Goal: Task Accomplishment & Management: Manage account settings

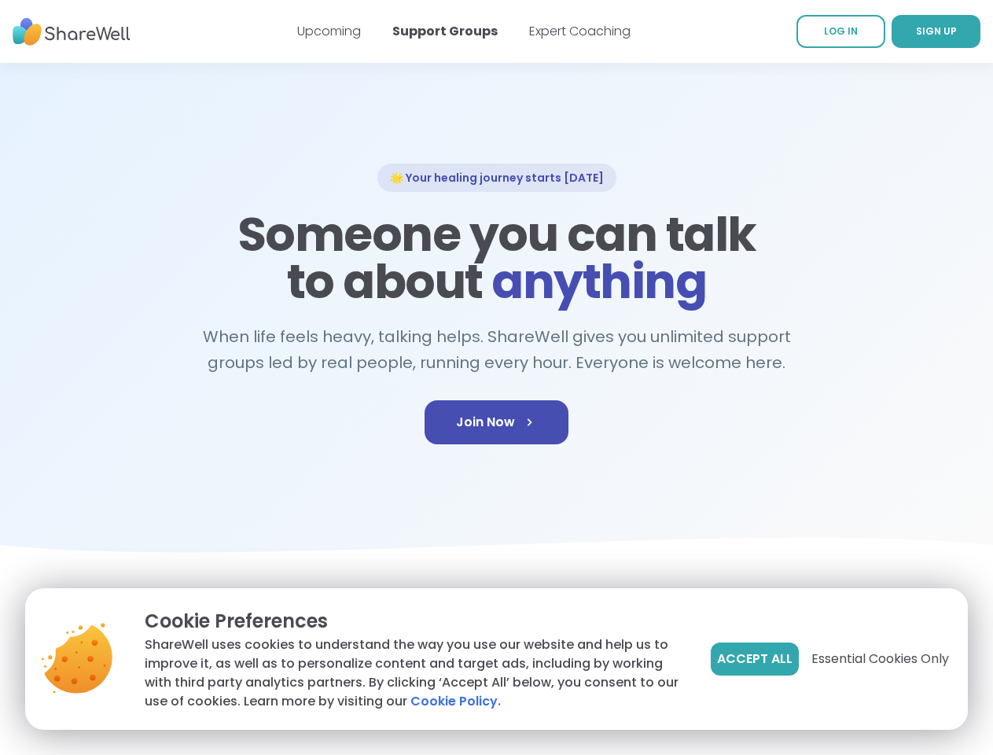
click at [753, 659] on span "Accept All" at bounding box center [754, 659] width 75 height 19
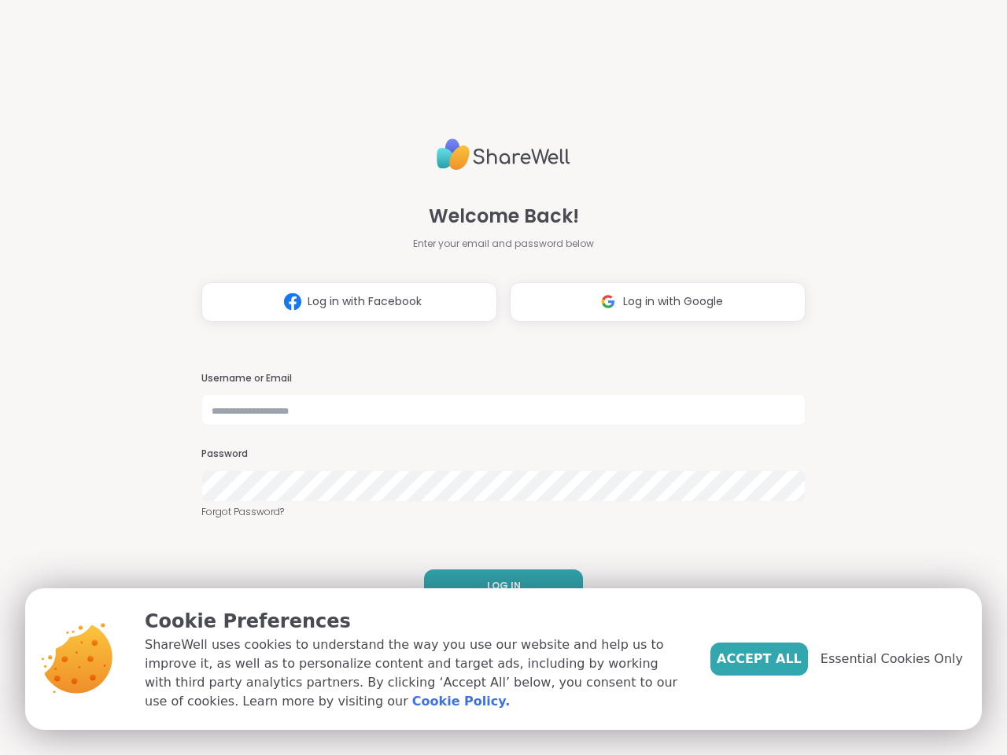
click at [496, 377] on h3 "Username or Email" at bounding box center [503, 378] width 604 height 13
click at [343, 302] on span "Log in with Facebook" at bounding box center [364, 301] width 114 height 17
click at [651, 302] on span "Log in with Google" at bounding box center [673, 301] width 100 height 17
click at [497, 586] on span "LOG IN" at bounding box center [504, 586] width 34 height 14
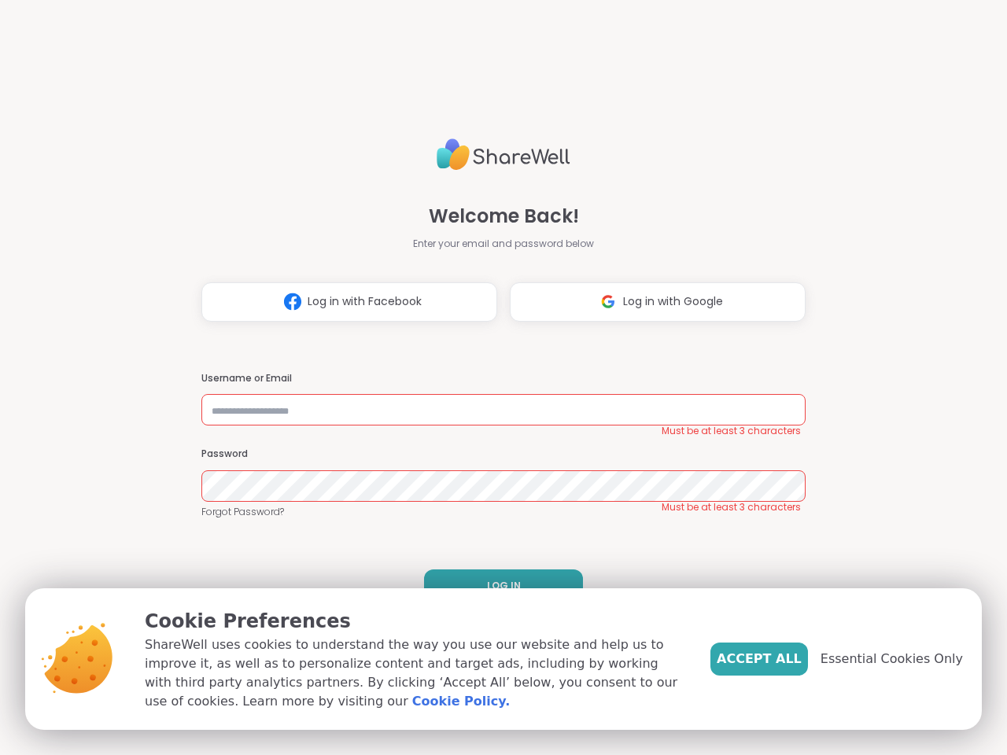
click at [785, 659] on span "Accept All" at bounding box center [758, 659] width 85 height 19
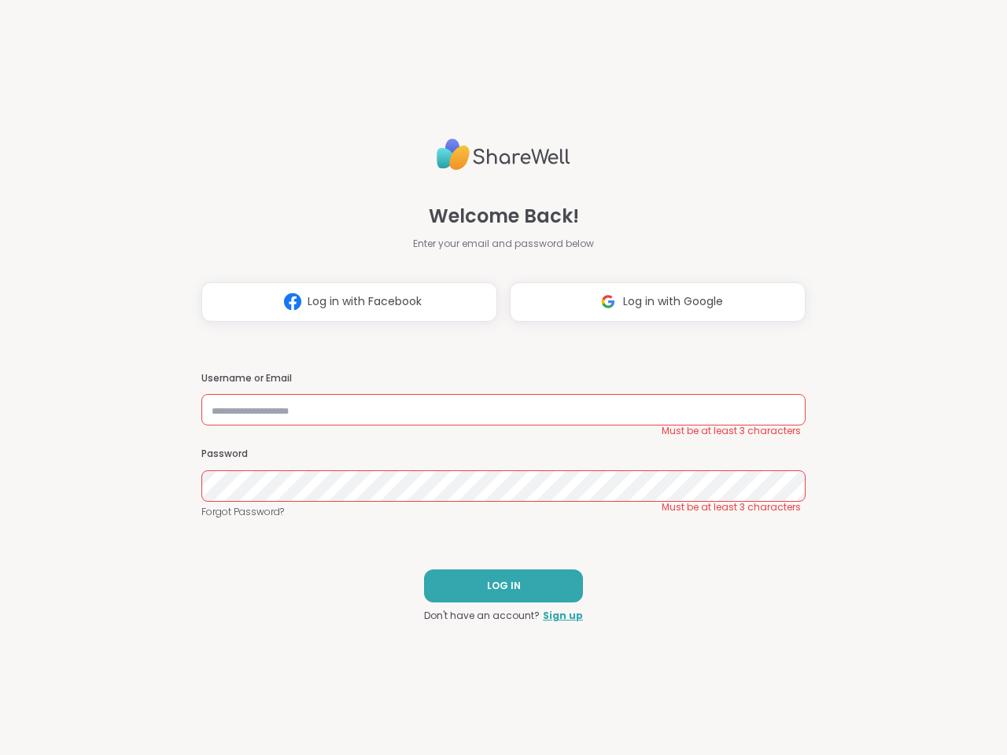
click at [900, 659] on div "Welcome Back! Enter your email and password below Log in with Facebook Log in w…" at bounding box center [503, 377] width 1007 height 755
